Goal: Task Accomplishment & Management: Use online tool/utility

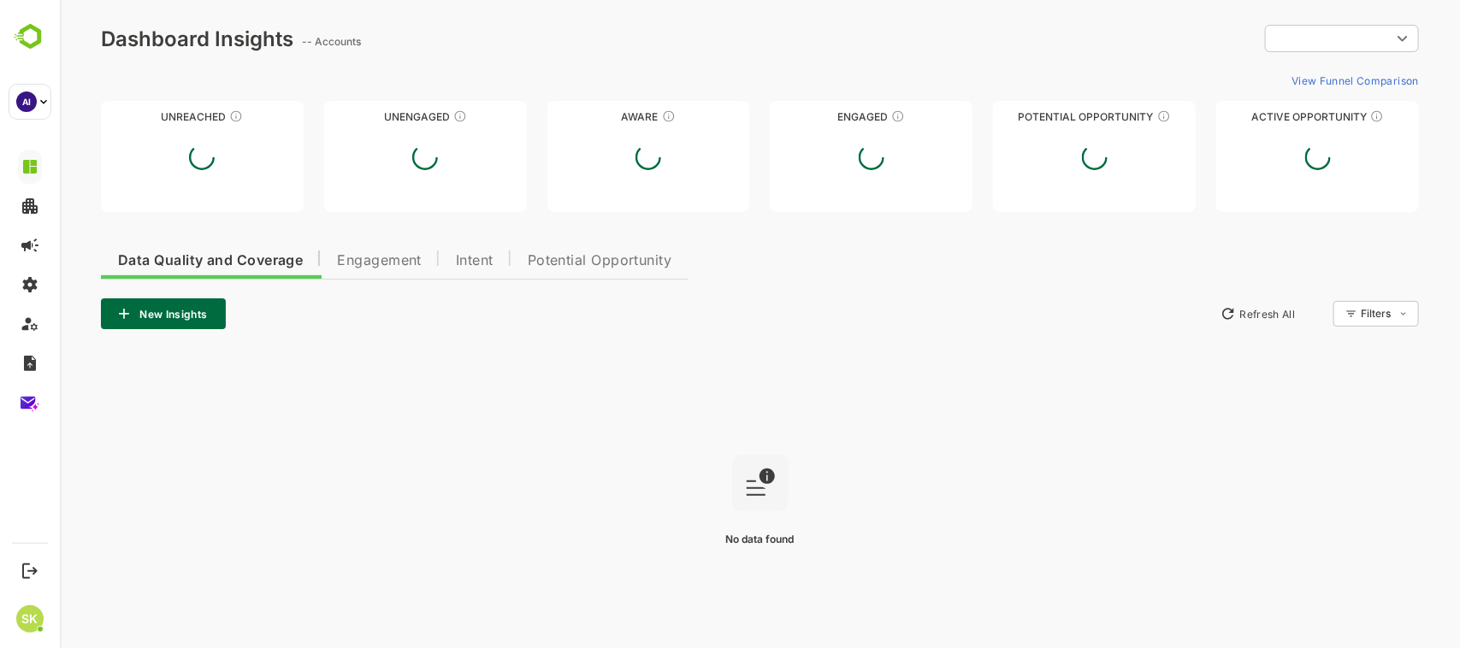
type input "**********"
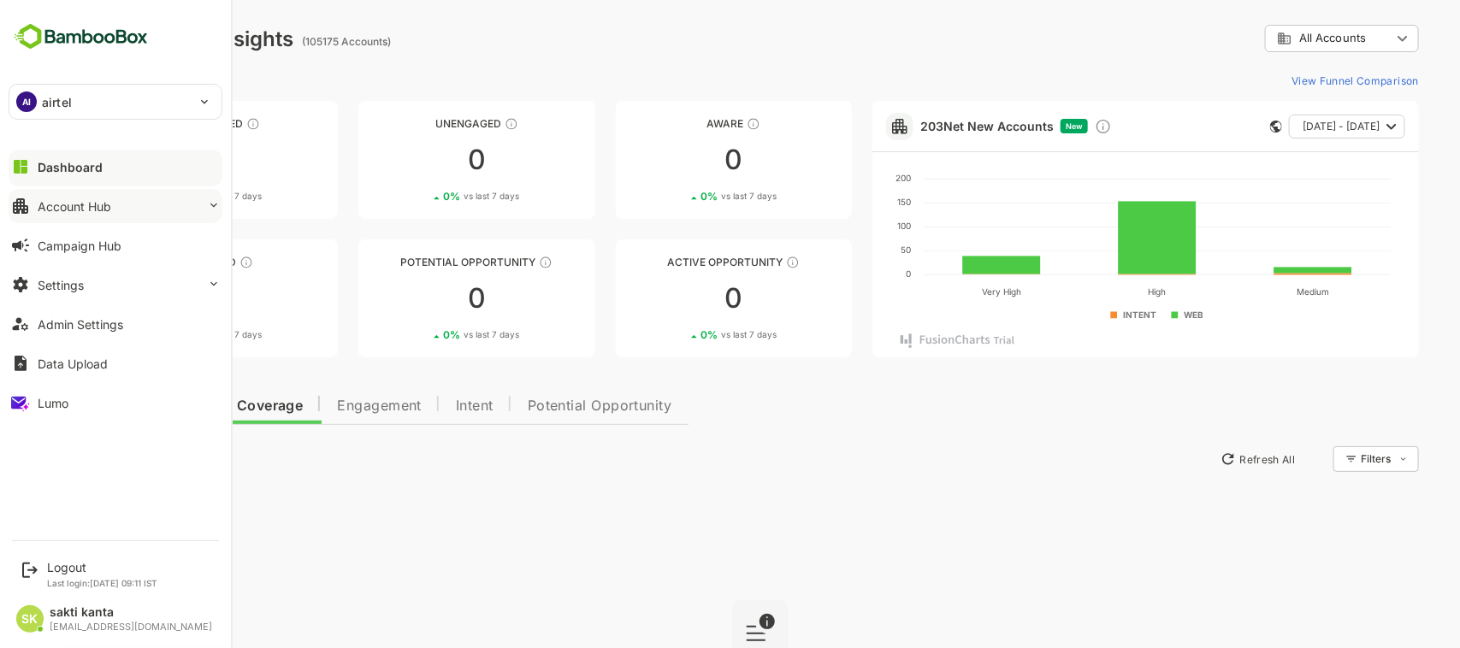
click at [112, 199] on button "Account Hub" at bounding box center [116, 206] width 214 height 34
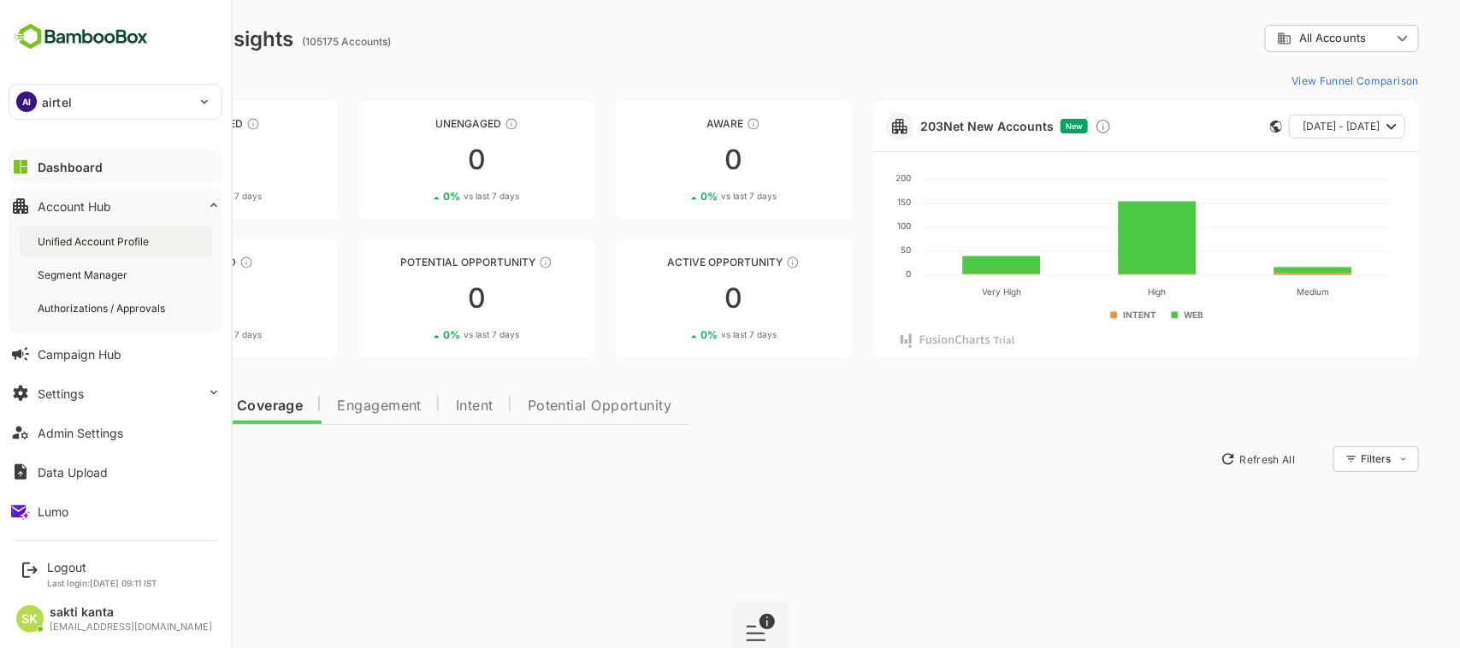
click at [120, 232] on div "Unified Account Profile" at bounding box center [115, 242] width 193 height 32
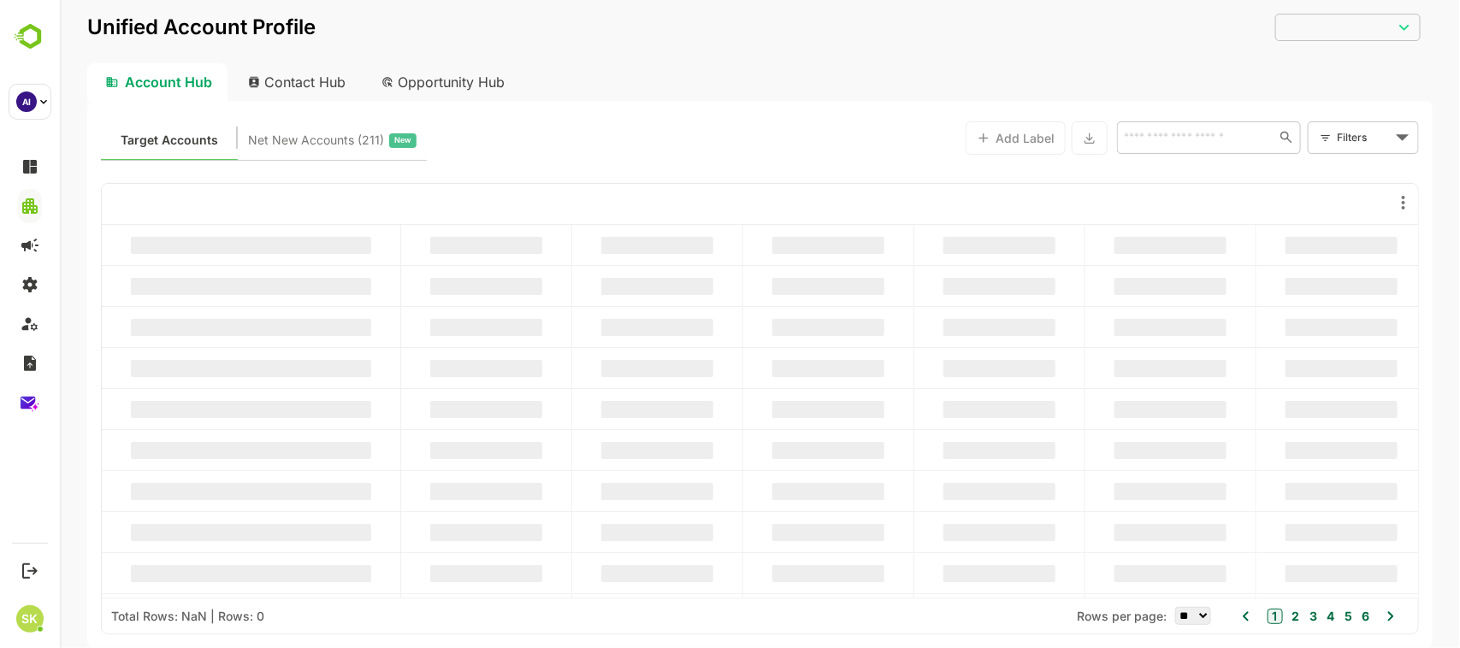
click at [295, 79] on div "Contact Hub" at bounding box center [296, 82] width 127 height 38
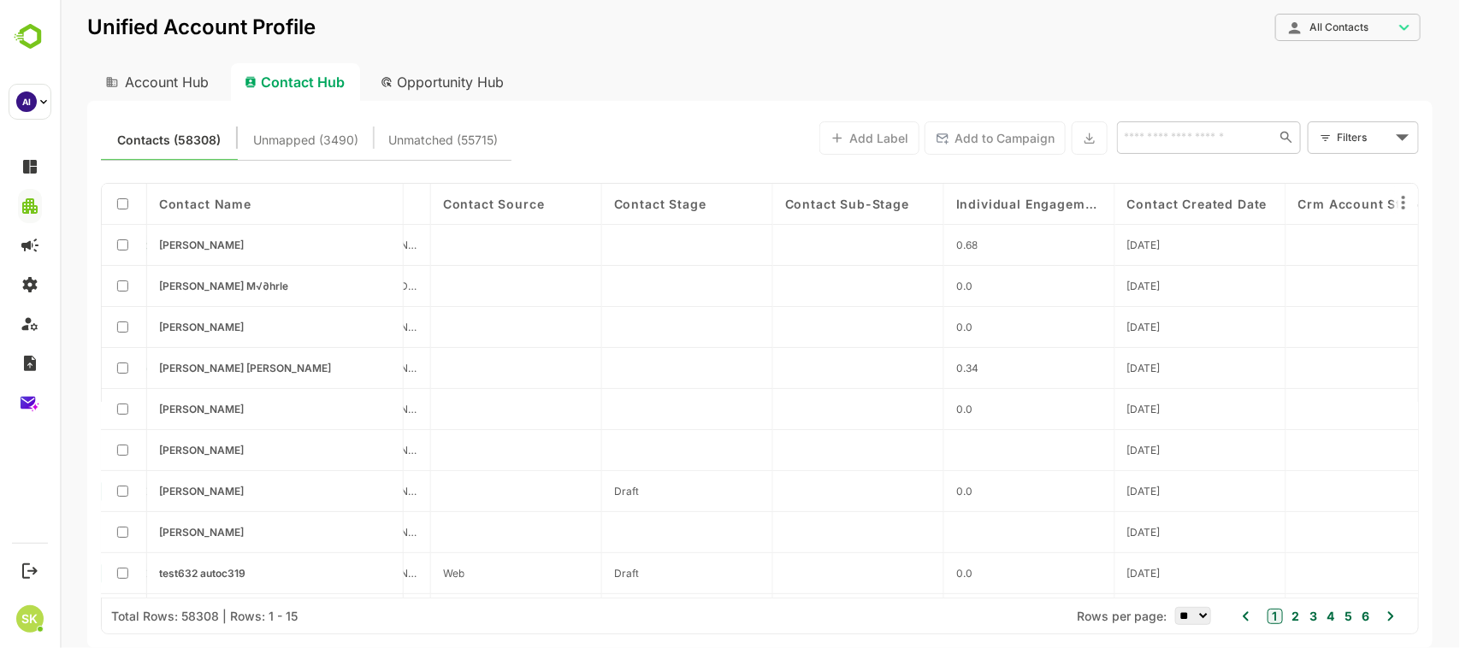
scroll to position [0, 553]
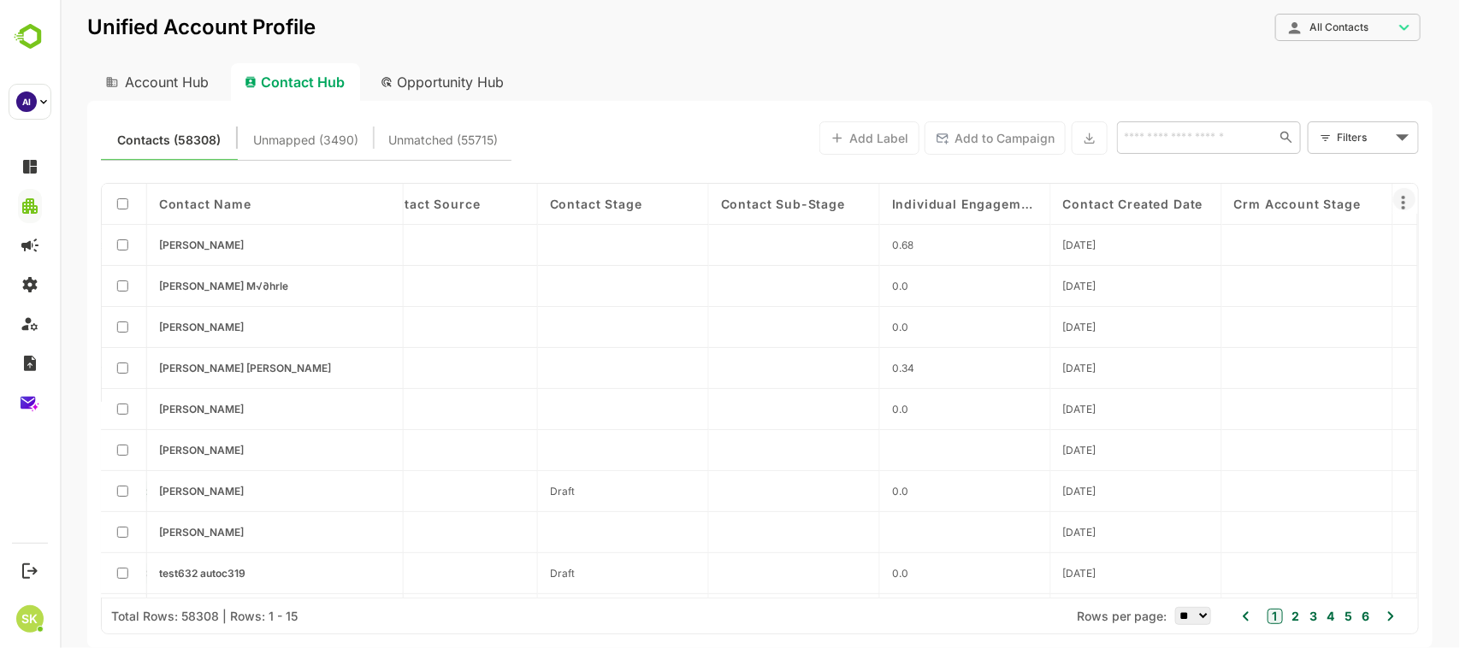
click at [1407, 203] on icon at bounding box center [1402, 202] width 21 height 21
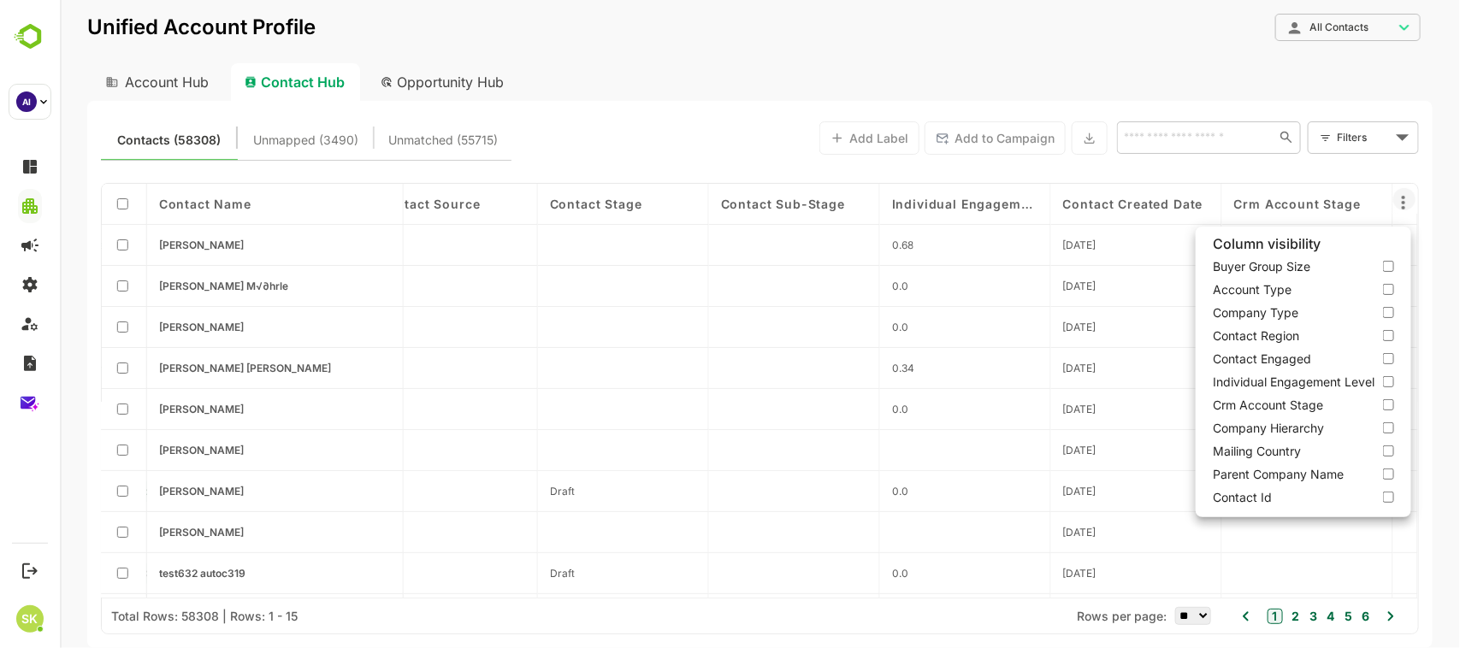
scroll to position [481, 0]
click at [476, 80] on div at bounding box center [759, 324] width 1400 height 648
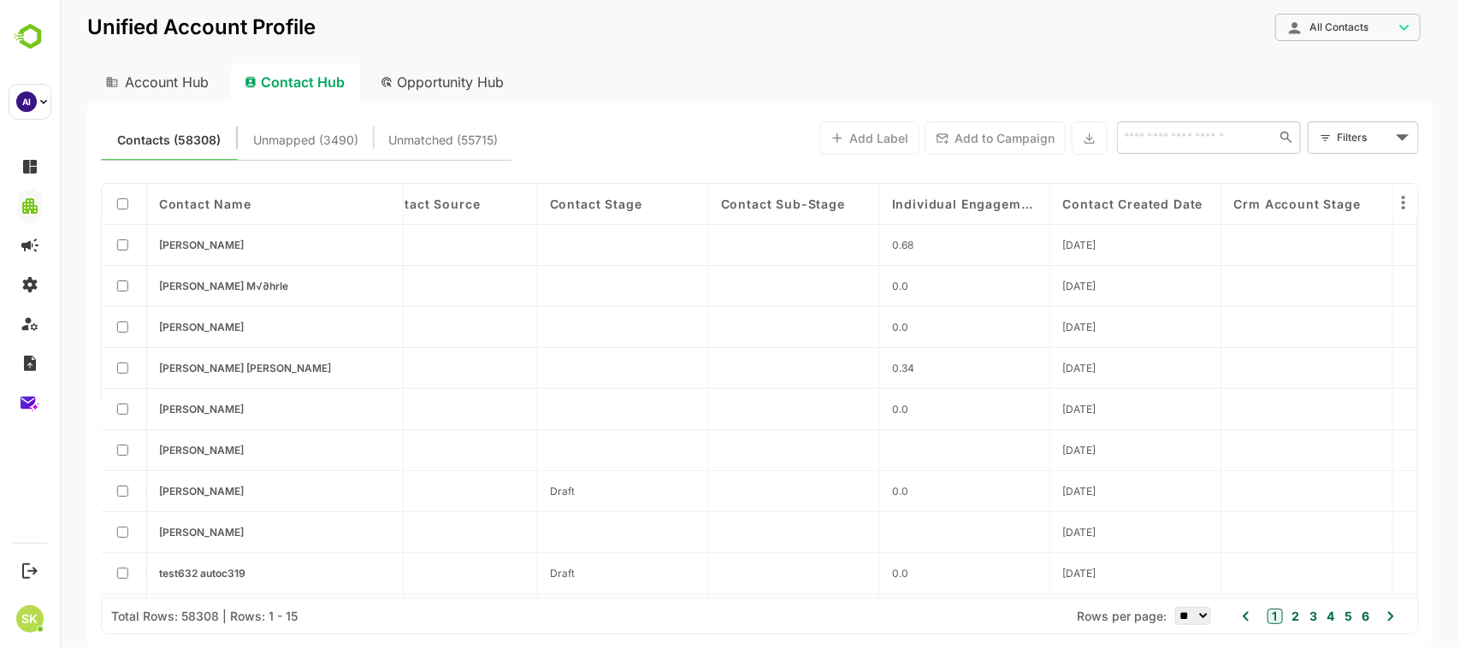
click at [475, 82] on div "Opportunity Hub" at bounding box center [442, 82] width 152 height 38
type input "**********"
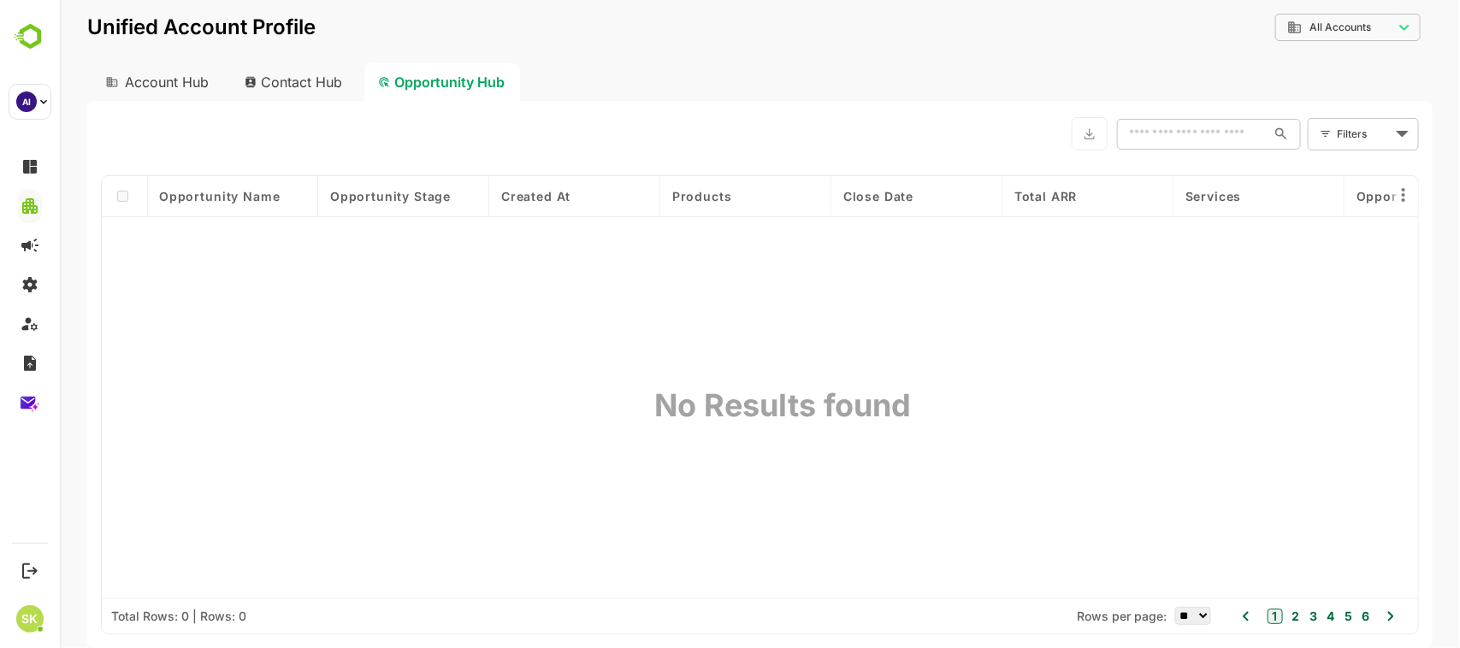
scroll to position [0, 293]
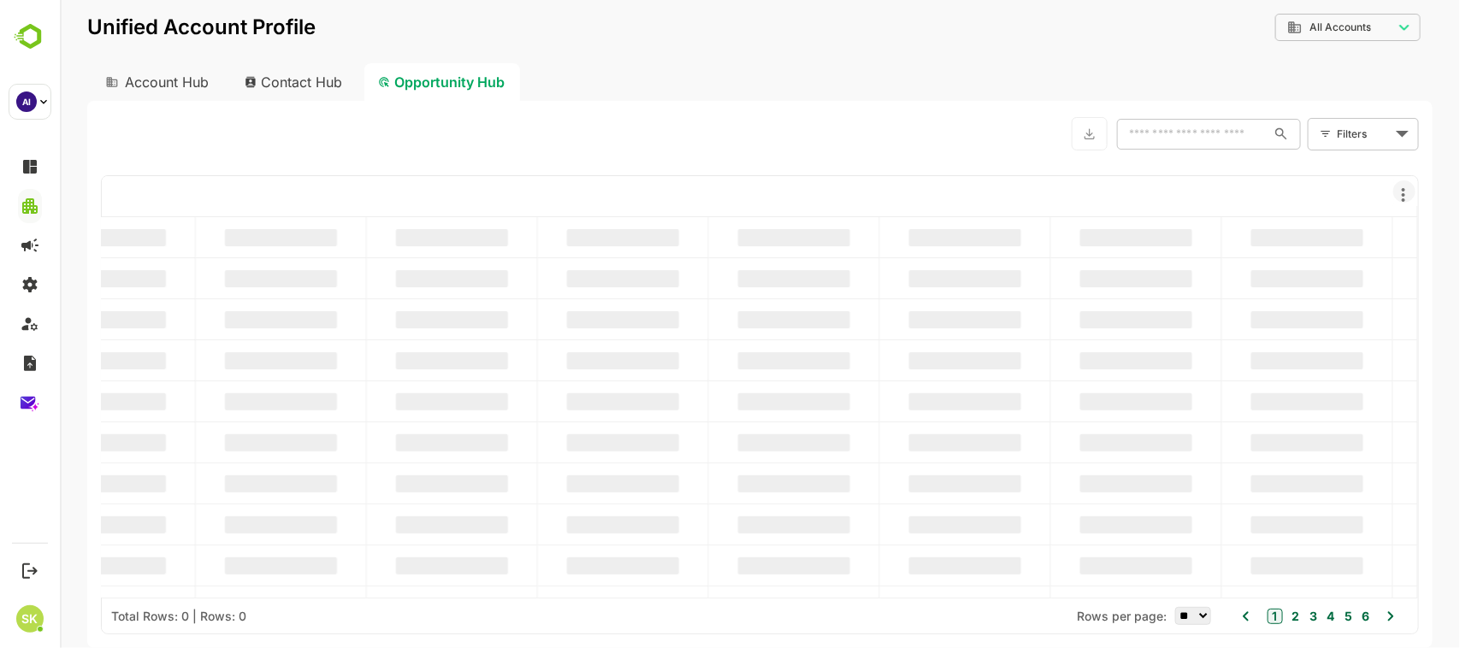
click at [1407, 197] on icon at bounding box center [1402, 195] width 21 height 21
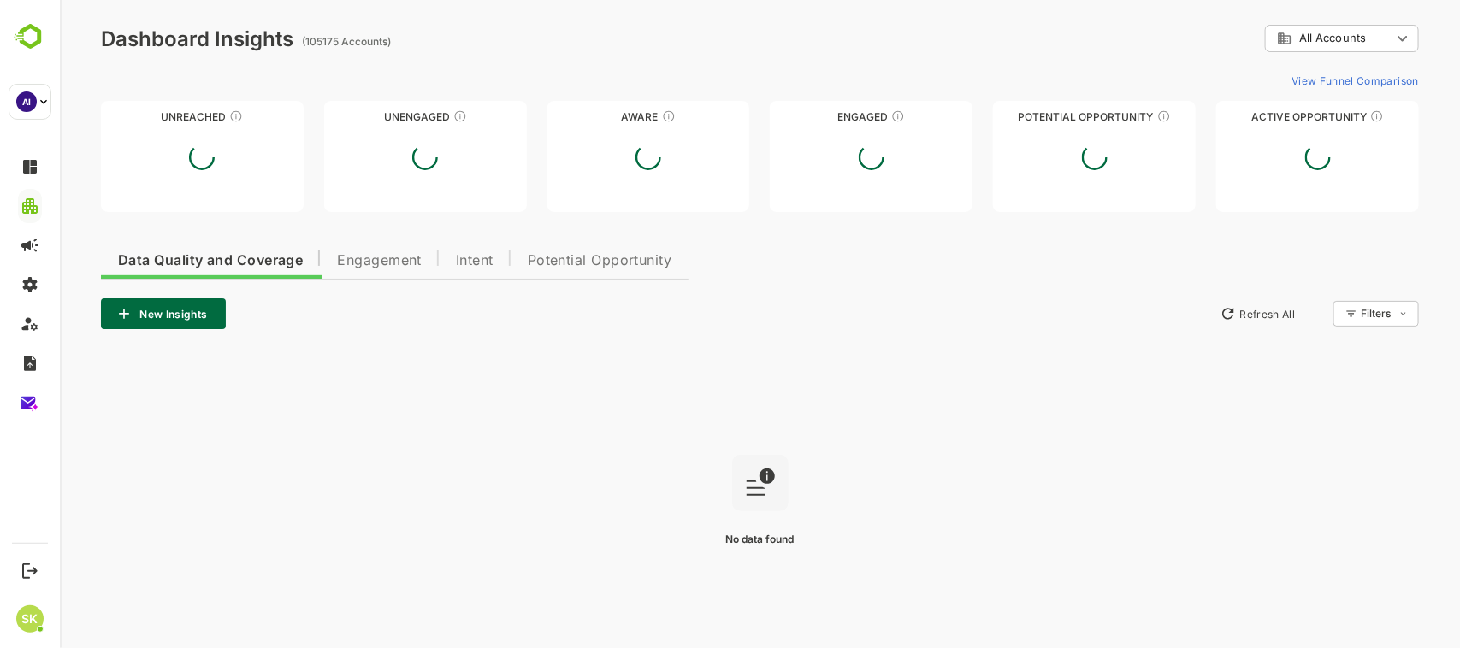
scroll to position [0, 0]
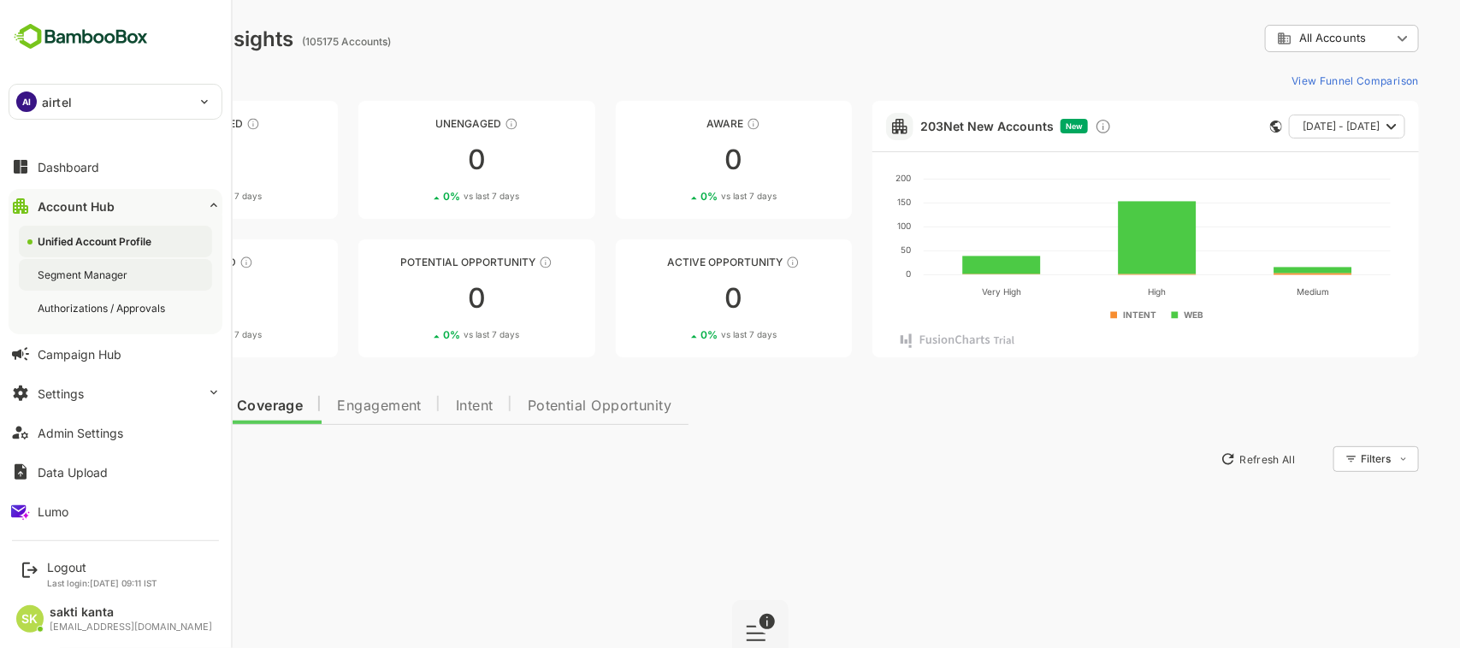
click at [109, 263] on div "Segment Manager" at bounding box center [115, 275] width 193 height 32
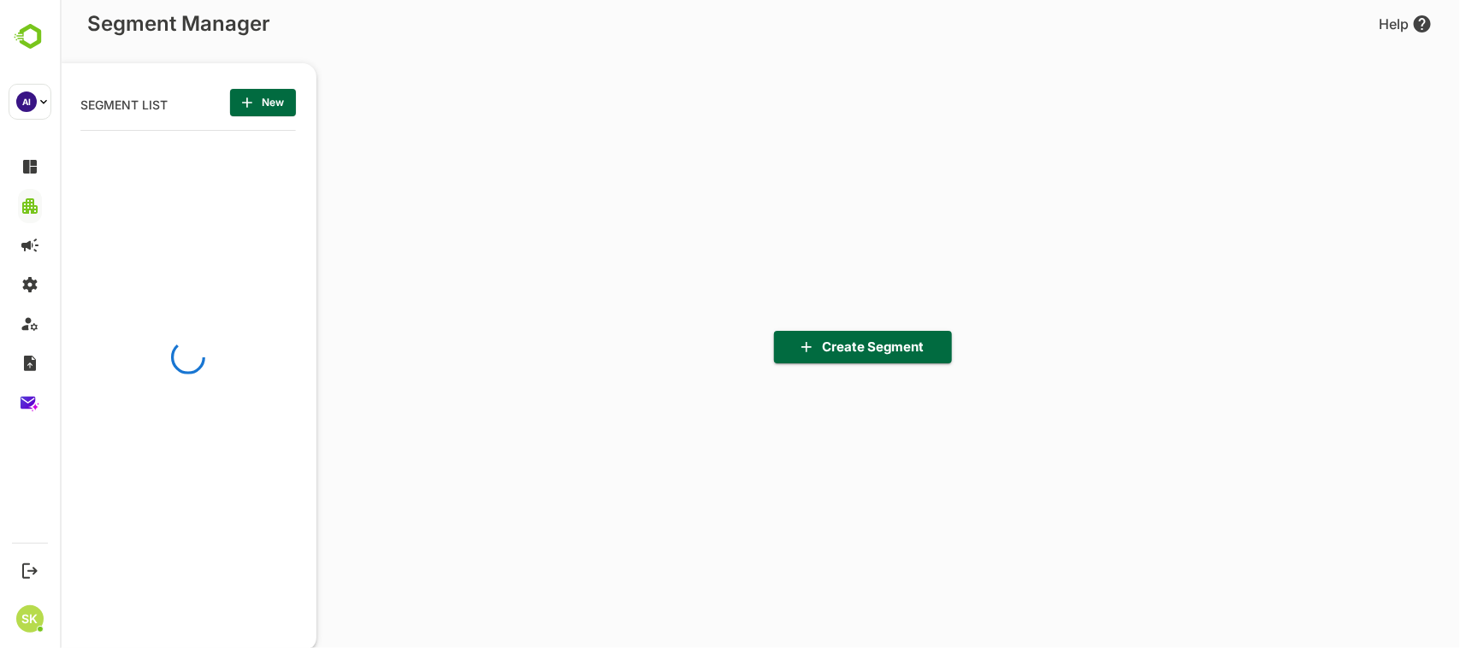
scroll to position [450, 210]
click at [840, 355] on span "Create Segment" at bounding box center [862, 347] width 151 height 22
